Goal: Use online tool/utility: Utilize a website feature to perform a specific function

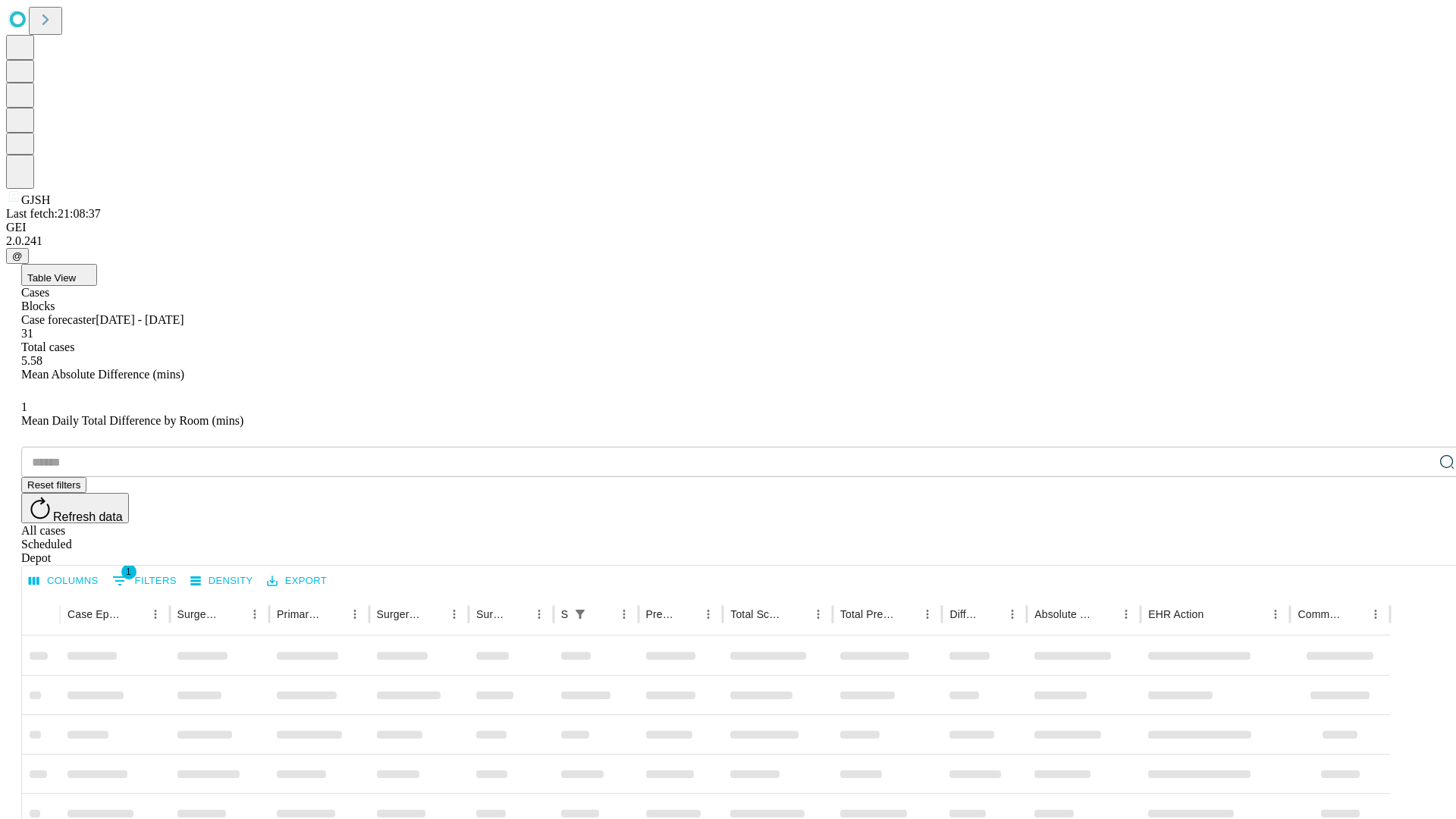
click at [76, 272] on span "Table View" at bounding box center [51, 277] width 49 height 11
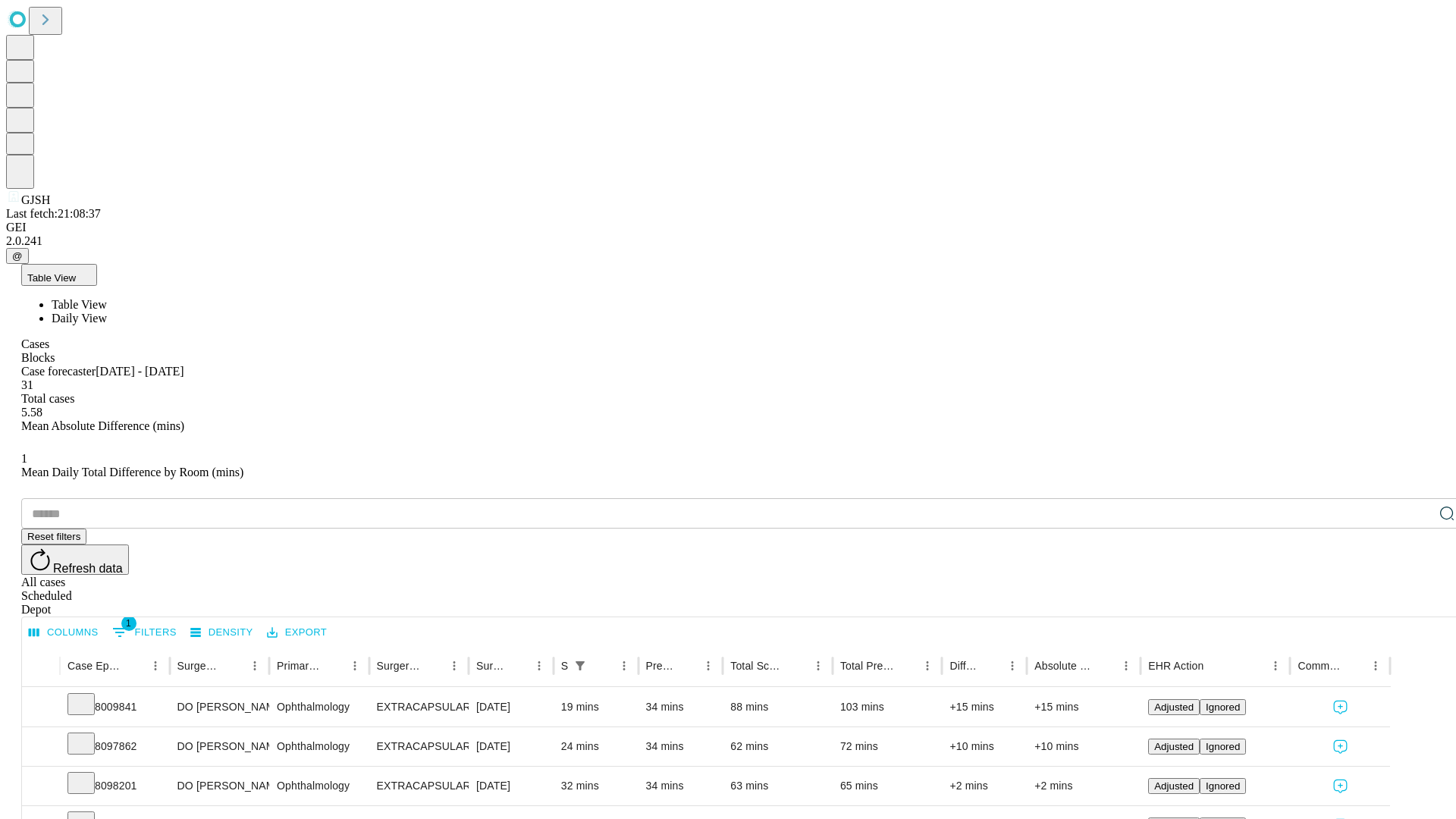
click at [107, 312] on span "Daily View" at bounding box center [80, 318] width 56 height 13
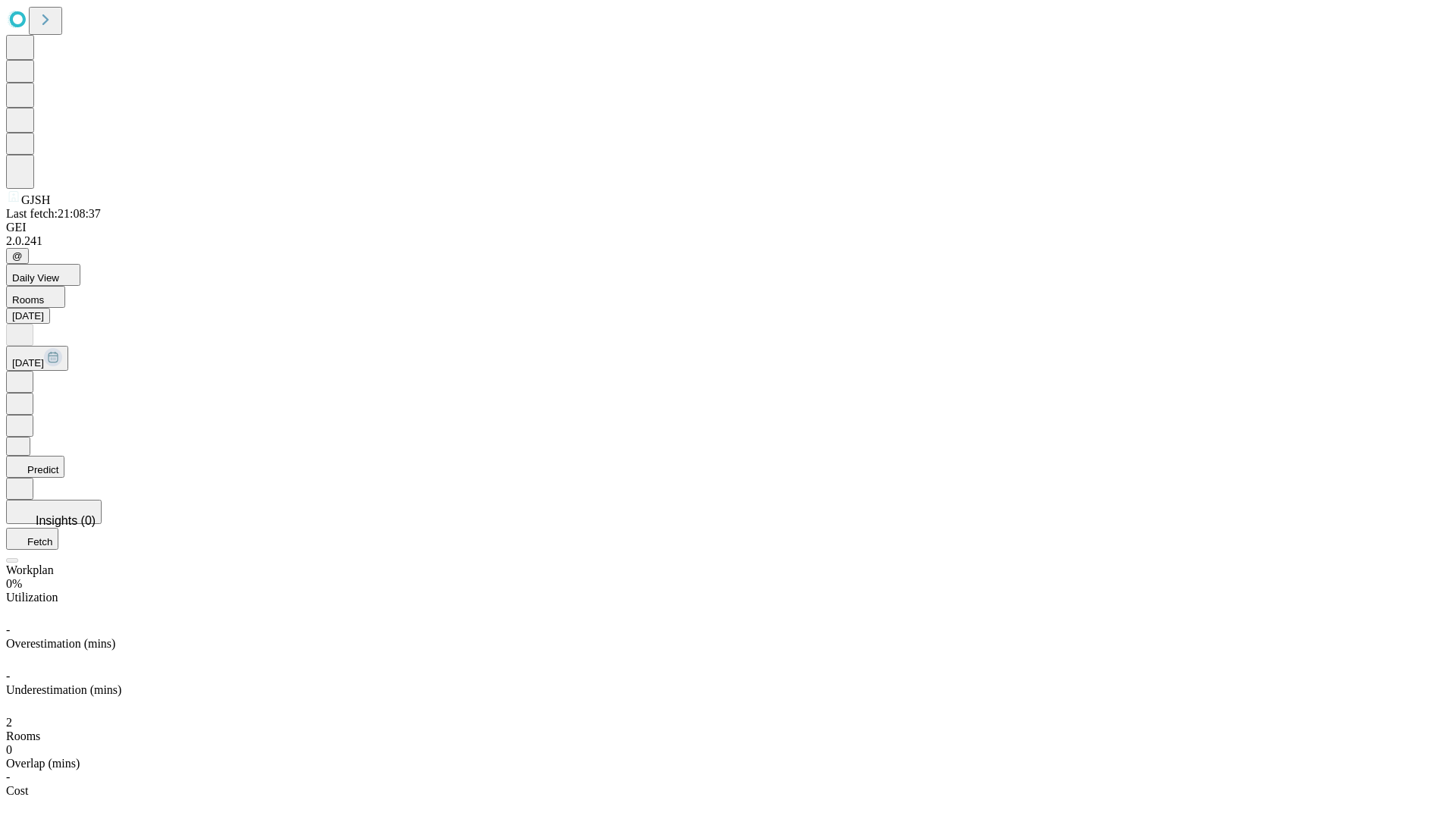
click at [65, 456] on button "Predict" at bounding box center [35, 467] width 59 height 22
